Goal: Task Accomplishment & Management: Use online tool/utility

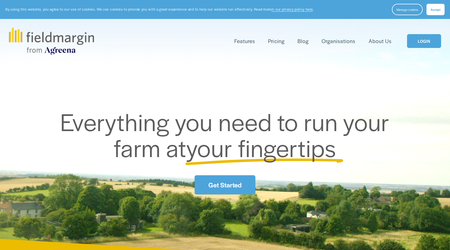
click at [414, 46] on link "LOGIN" at bounding box center [424, 41] width 34 height 14
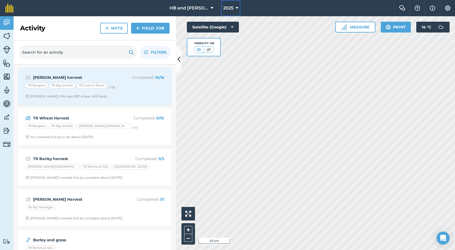
click at [231, 6] on button "2025" at bounding box center [230, 8] width 19 height 16
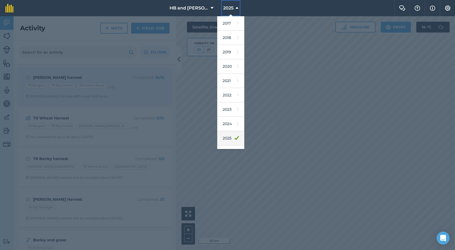
scroll to position [25, 0]
click at [227, 129] on link "2026" at bounding box center [230, 127] width 27 height 14
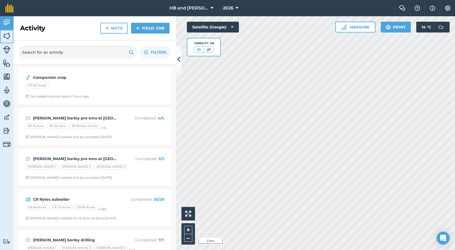
click at [6, 34] on img at bounding box center [7, 36] width 8 height 8
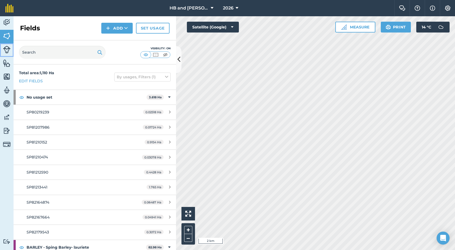
click at [5, 47] on img at bounding box center [7, 50] width 8 height 8
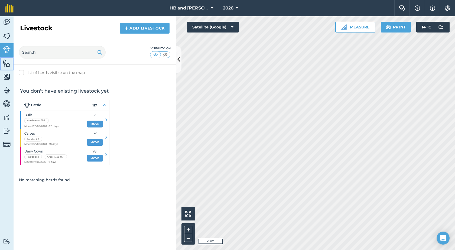
click at [6, 64] on img at bounding box center [7, 63] width 8 height 8
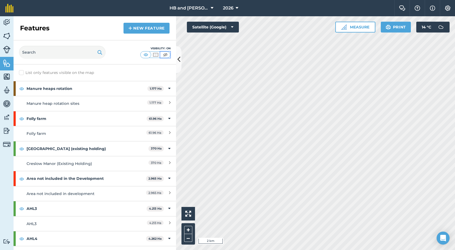
click at [163, 54] on img at bounding box center [165, 54] width 7 height 5
drag, startPoint x: 180, startPoint y: 61, endPoint x: 179, endPoint y: 58, distance: 3.1
click at [179, 58] on icon at bounding box center [178, 59] width 3 height 9
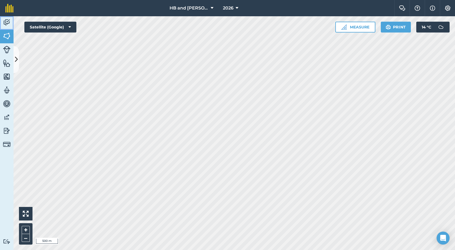
click at [9, 25] on img at bounding box center [7, 22] width 8 height 8
click at [14, 57] on button at bounding box center [16, 59] width 5 height 27
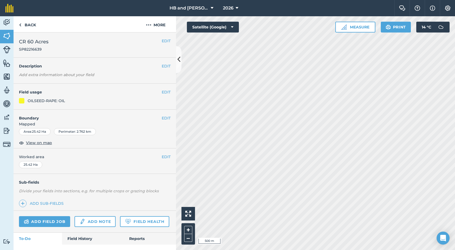
scroll to position [27, 0]
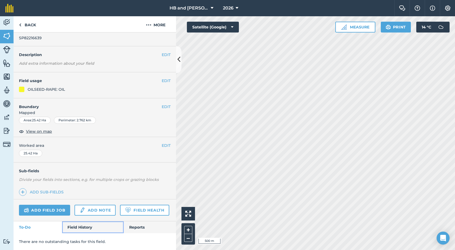
click at [86, 227] on link "Field History" at bounding box center [92, 227] width 61 height 12
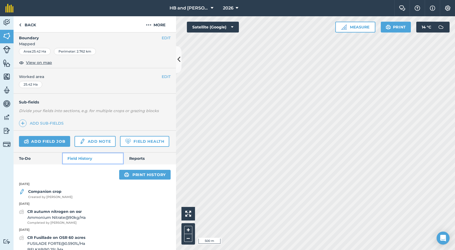
scroll to position [162, 0]
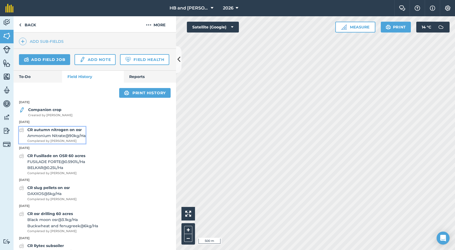
click at [72, 139] on span "Ammonium Nitrate @ 90 kg / Ha" at bounding box center [56, 136] width 58 height 6
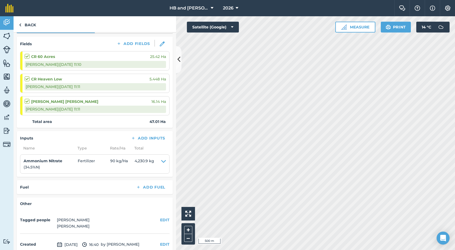
scroll to position [41, 0]
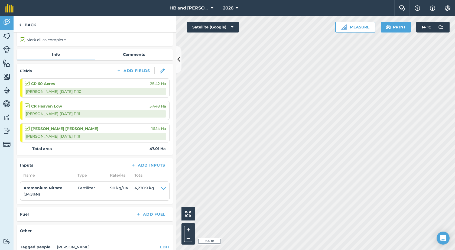
click at [113, 87] on div "CR 60 Acres 25.42 Ha Kenny M | 24/09/2025 @ 11:10" at bounding box center [95, 87] width 141 height 19
drag, startPoint x: 90, startPoint y: 40, endPoint x: 401, endPoint y: 29, distance: 311.3
click at [401, 29] on button "Print" at bounding box center [395, 27] width 30 height 11
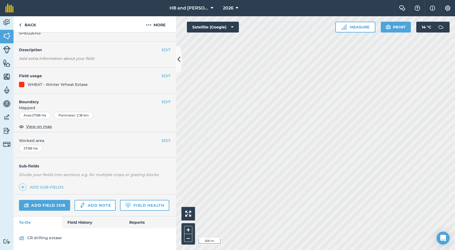
scroll to position [31, 0]
click at [82, 220] on link "Field History" at bounding box center [92, 222] width 61 height 12
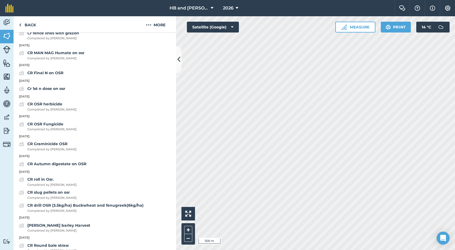
scroll to position [329, 0]
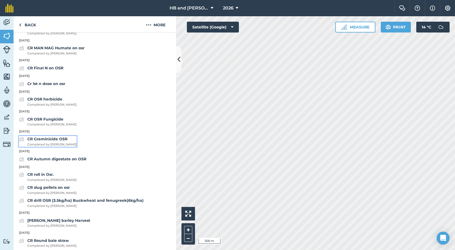
click at [55, 141] on strong "CR Graminicide OSR" at bounding box center [47, 138] width 40 height 5
